Goal: Task Accomplishment & Management: Use online tool/utility

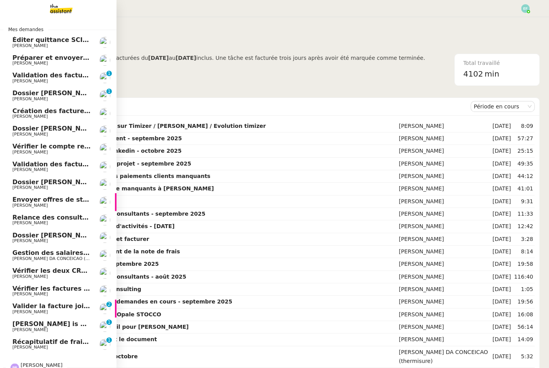
click at [42, 341] on span "Récapitulatif de frais de projet - septembre 2025" at bounding box center [98, 341] width 172 height 7
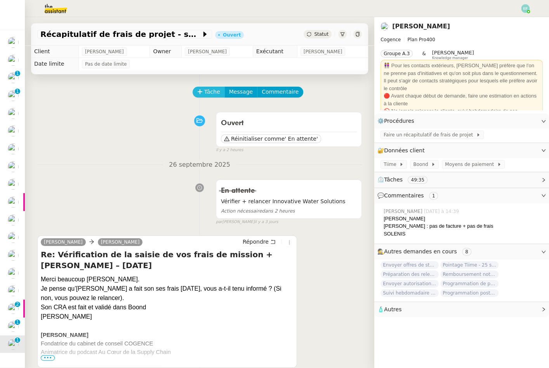
click at [206, 90] on span "Tâche" at bounding box center [212, 91] width 16 height 9
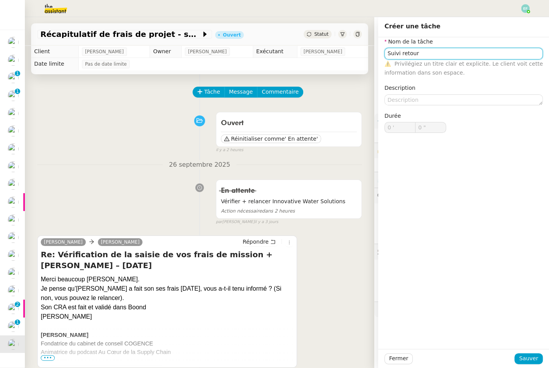
type input "Suivi retour"
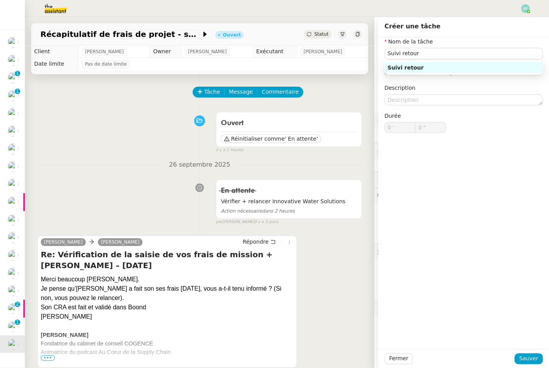
click at [109, 126] on div "Ouvert Réinitialiser comme ' En attente' false il y a 2 heures" at bounding box center [199, 130] width 324 height 45
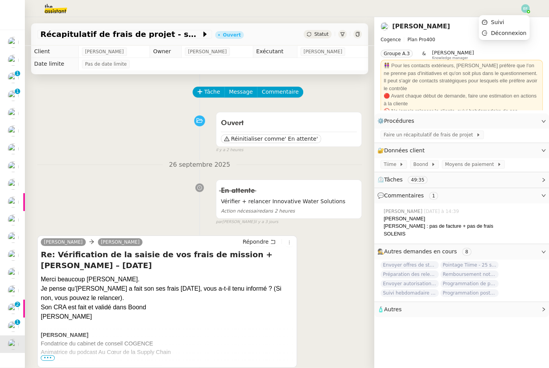
click at [523, 11] on img at bounding box center [525, 8] width 9 height 9
click at [518, 20] on li "Suivi" at bounding box center [504, 22] width 50 height 11
